Goal: Transaction & Acquisition: Purchase product/service

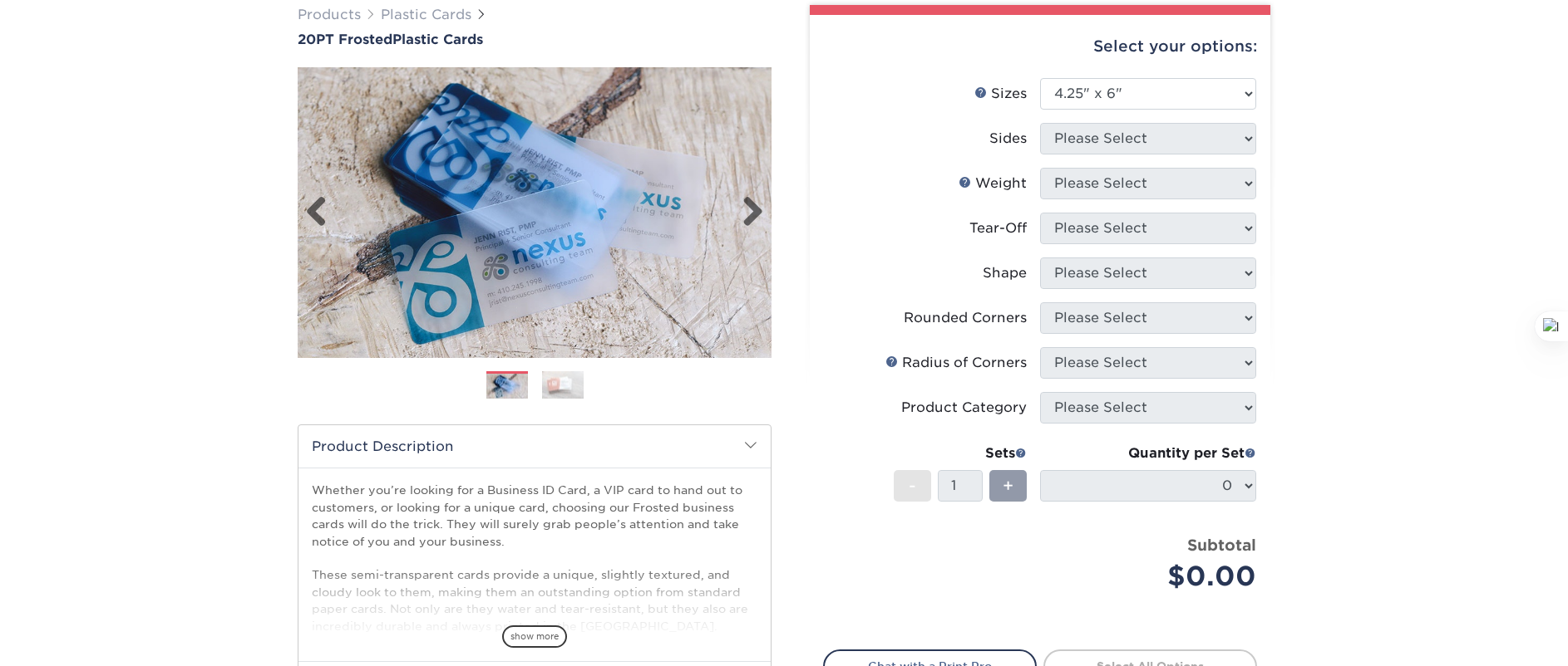
scroll to position [166, 0]
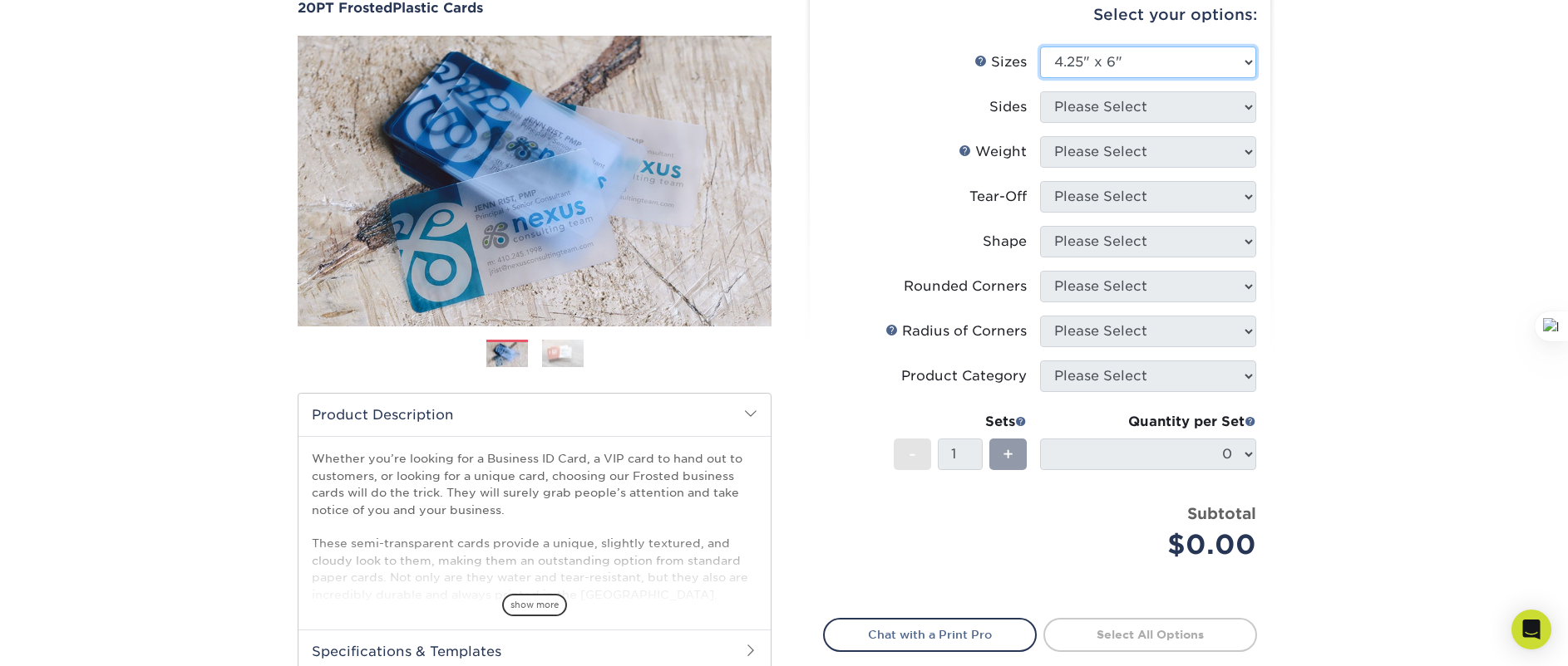
click at [1109, 73] on select "Please Select 2" x 3.5" 2" x 8" 2.12" x 3.375" 2.5" x 2.5" 4.25" x 6"" at bounding box center [1147, 62] width 216 height 32
select select "-1"
click at [1040, 47] on select "Please Select 2" x 3.5" 2" x 8" 2.12" x 3.375" 2.5" x 2.5" 4.25" x 6"" at bounding box center [1147, 62] width 216 height 32
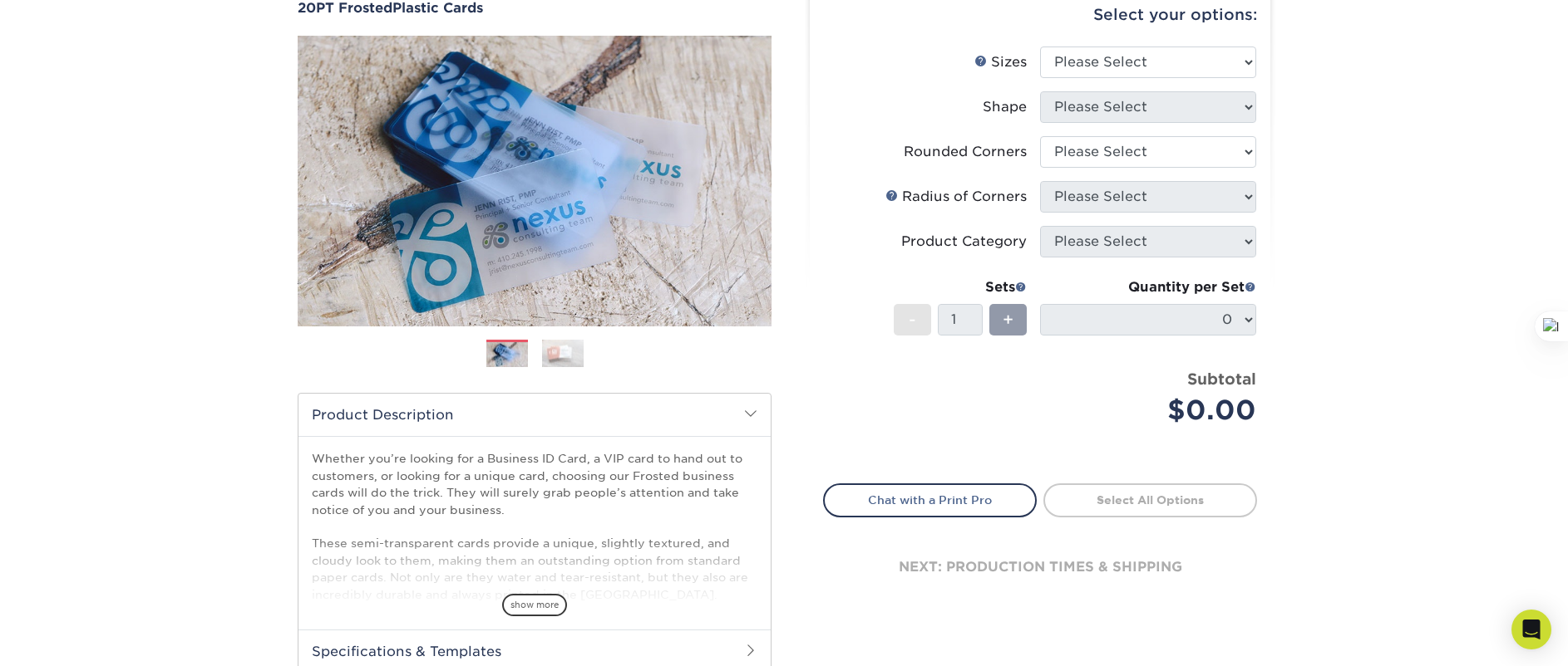
click at [1111, 83] on li "Sizes Help Sizes Please Select 2" x 3.5" 2" x 8" 2.12" x 3.375" 2.5" x 2.5" 4.2…" at bounding box center [1040, 69] width 432 height 45
click at [1097, 163] on select "Please Select Yes - Round 4 Corners" at bounding box center [1147, 151] width 216 height 32
click at [1040, 136] on select "Please Select Yes - Round 4 Corners" at bounding box center [1147, 151] width 216 height 32
click at [1113, 150] on select "Please Select Yes - Round 4 Corners" at bounding box center [1147, 151] width 216 height 32
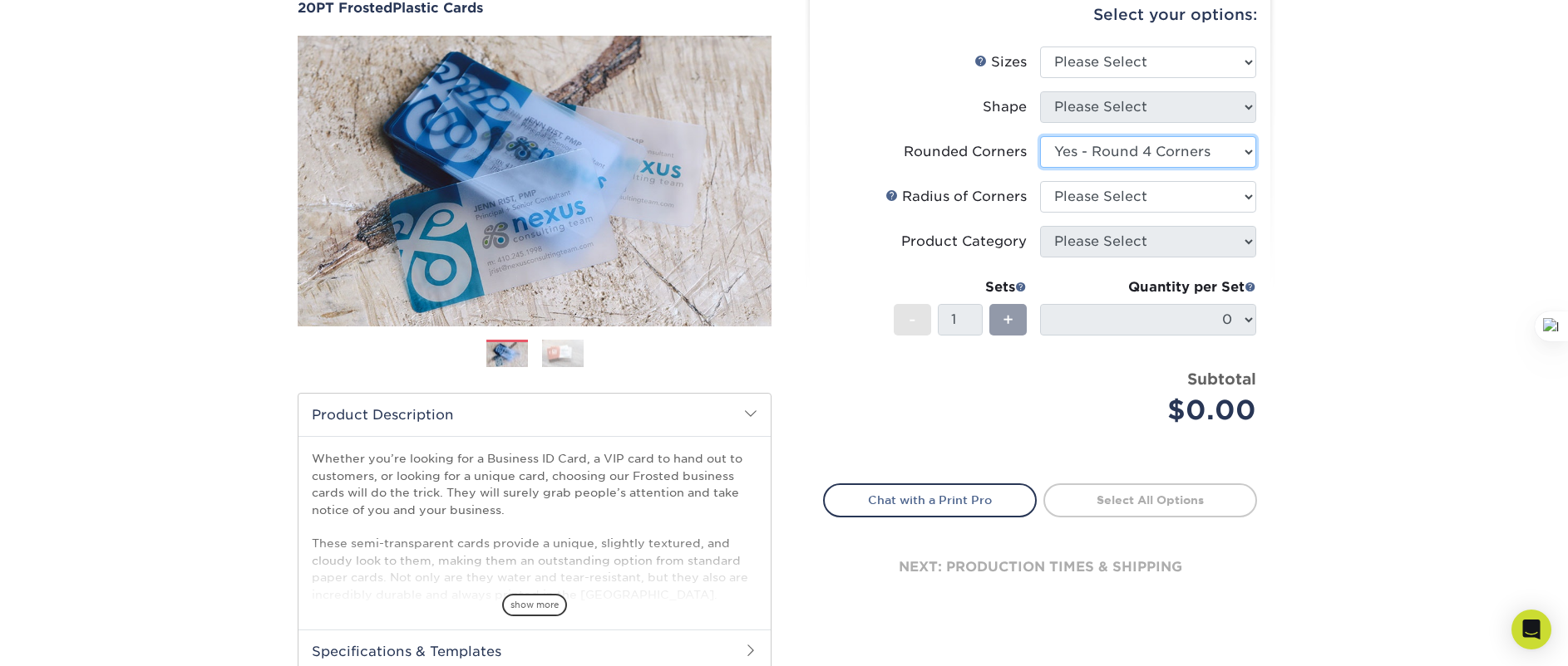
click at [1040, 136] on select "Please Select Yes - Round 4 Corners" at bounding box center [1147, 151] width 216 height 32
select select "-1"
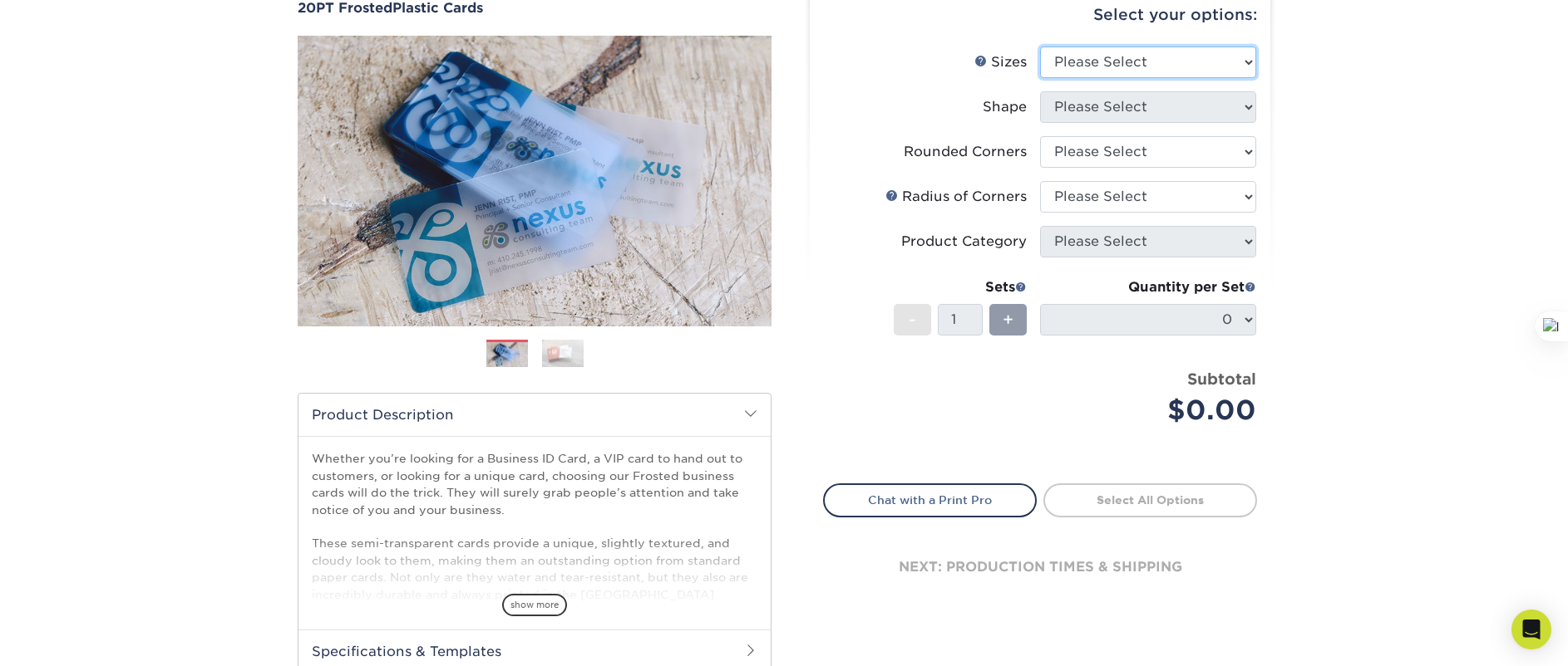
click at [1108, 53] on select "Please Select 2" x 3.5" 2" x 8" 2.12" x 3.375" 2.5" x 2.5" 4.25" x 6"" at bounding box center [1147, 62] width 216 height 32
click at [1040, 47] on select "Please Select 2" x 3.5" 2" x 8" 2.12" x 3.375" 2.5" x 2.5" 4.25" x 6"" at bounding box center [1147, 62] width 216 height 32
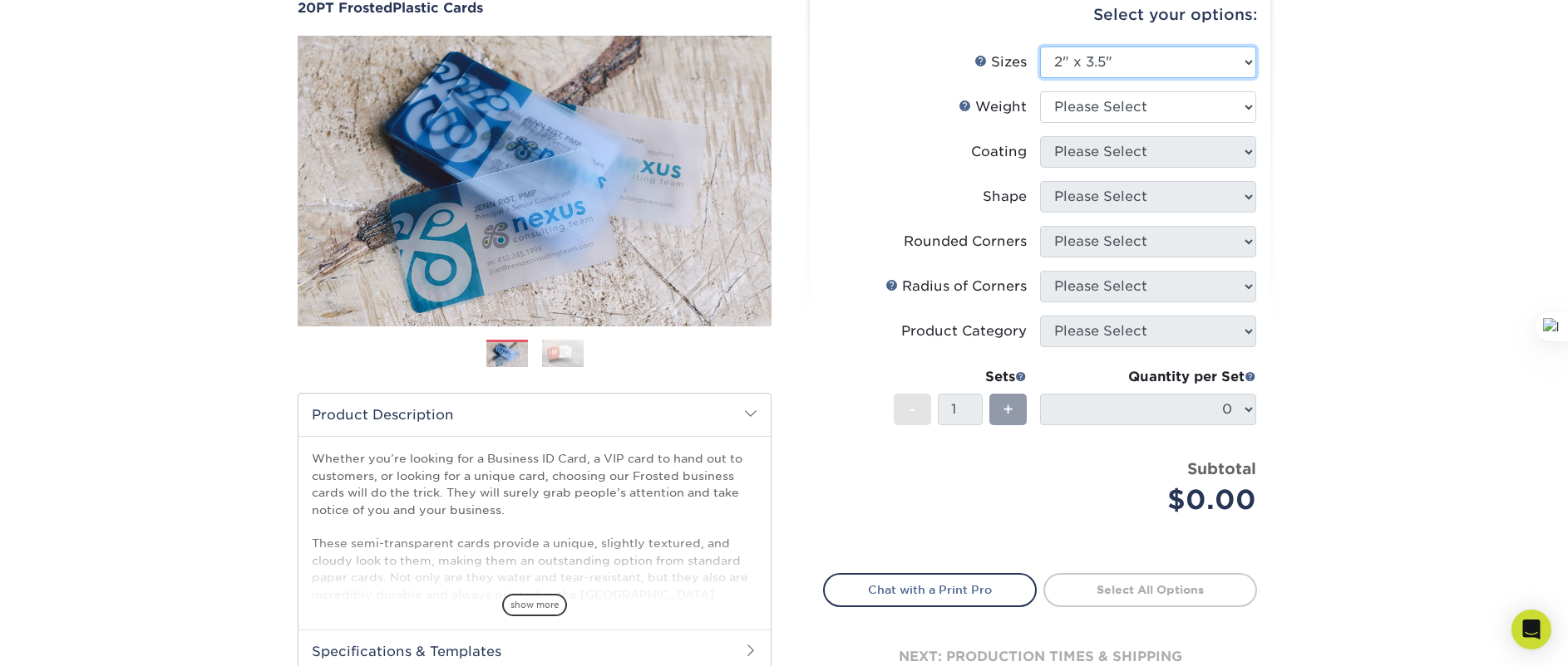
click at [1125, 51] on select "Please Select 2" x 3.5" 2" x 8" 2.12" x 3.375" 2.5" x 2.5" 4.25" x 6"" at bounding box center [1147, 62] width 216 height 32
select select "4.25x6.00"
click at [1040, 47] on select "Please Select 2" x 3.5" 2" x 8" 2.12" x 3.375" 2.5" x 2.5" 4.25" x 6"" at bounding box center [1147, 62] width 216 height 32
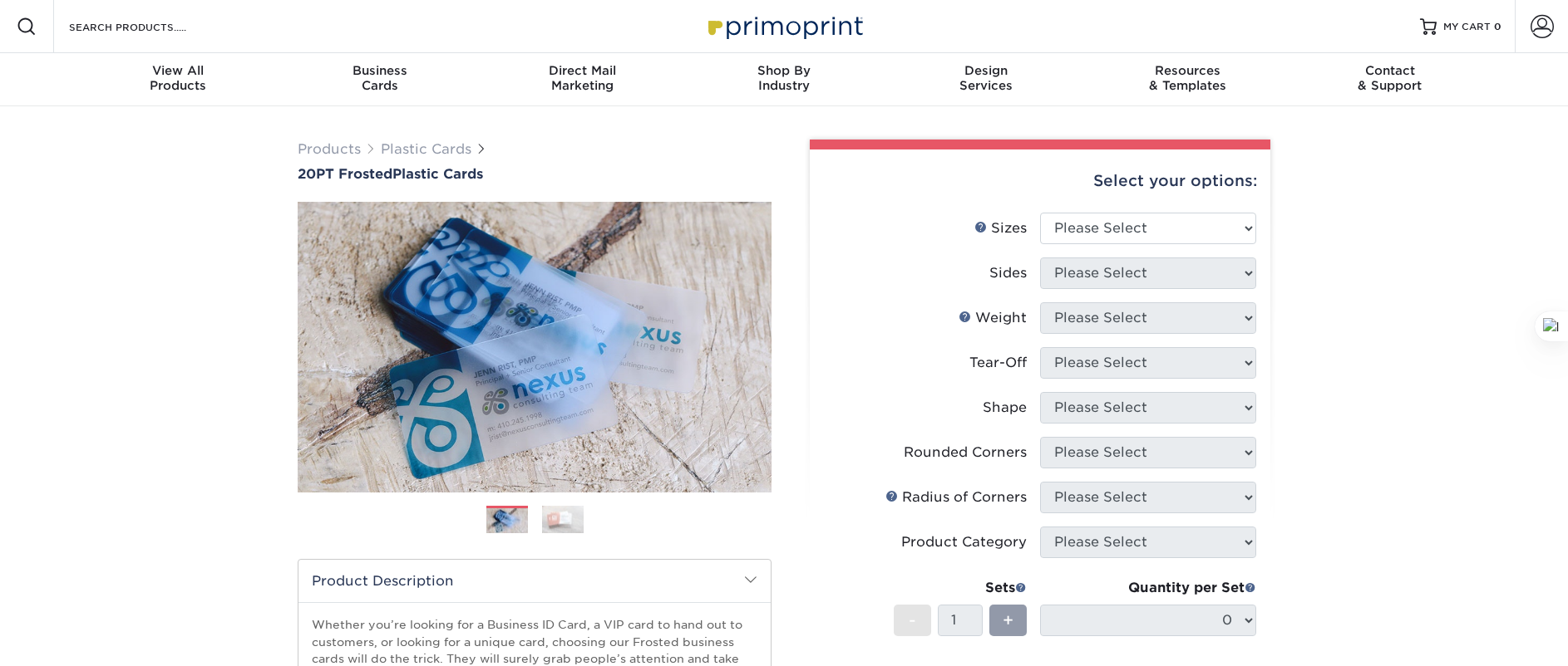
scroll to position [424, 0]
click at [761, 345] on link "Next" at bounding box center [746, 348] width 33 height 33
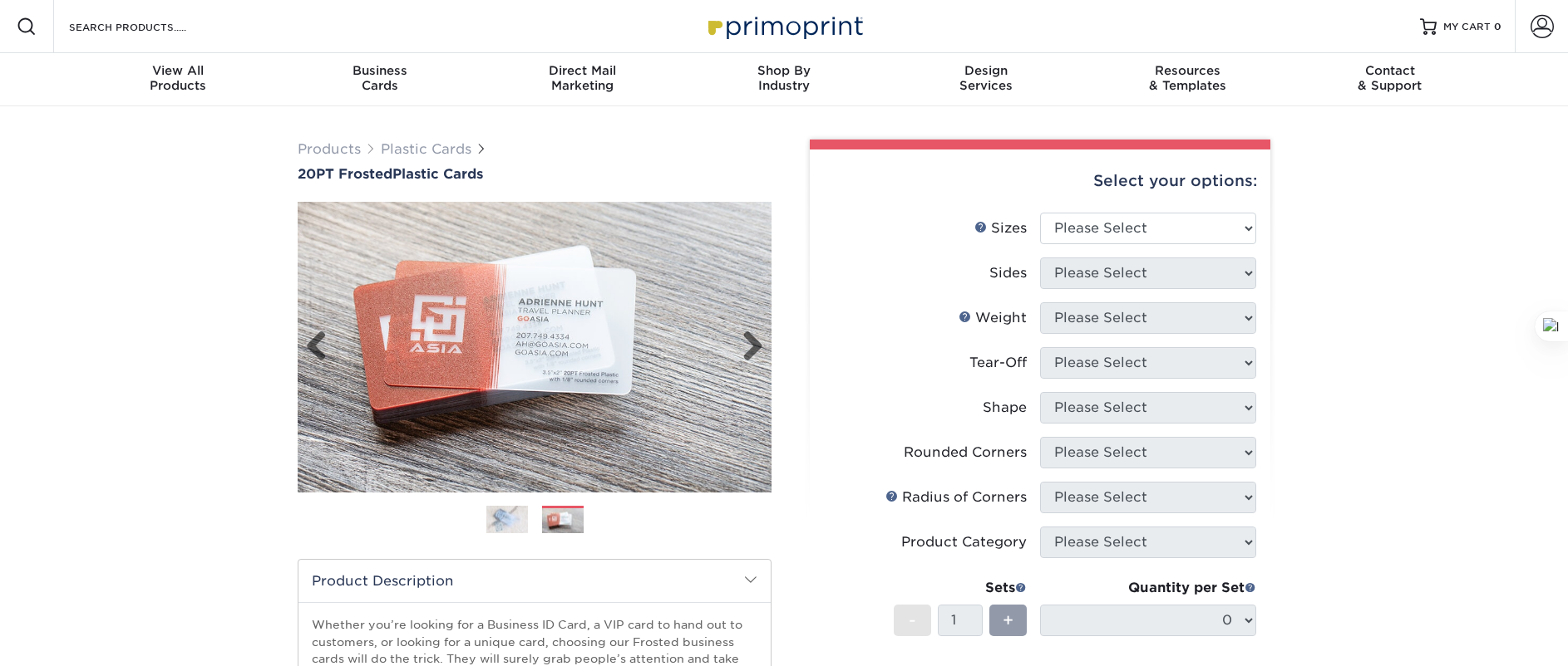
click at [532, 350] on img at bounding box center [534, 347] width 474 height 327
click at [469, 348] on img at bounding box center [534, 347] width 474 height 327
click at [509, 525] on img at bounding box center [507, 519] width 42 height 29
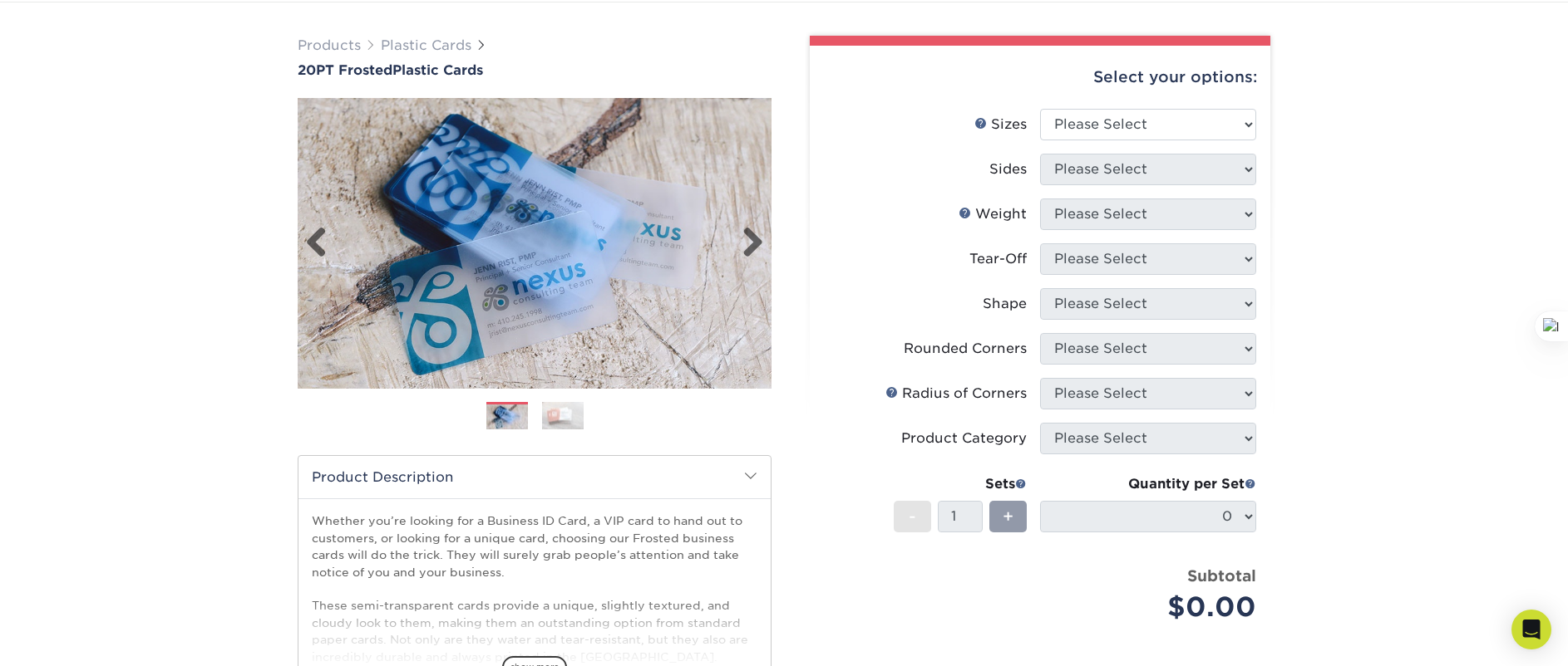
scroll to position [0, 0]
